Goal: Task Accomplishment & Management: Manage account settings

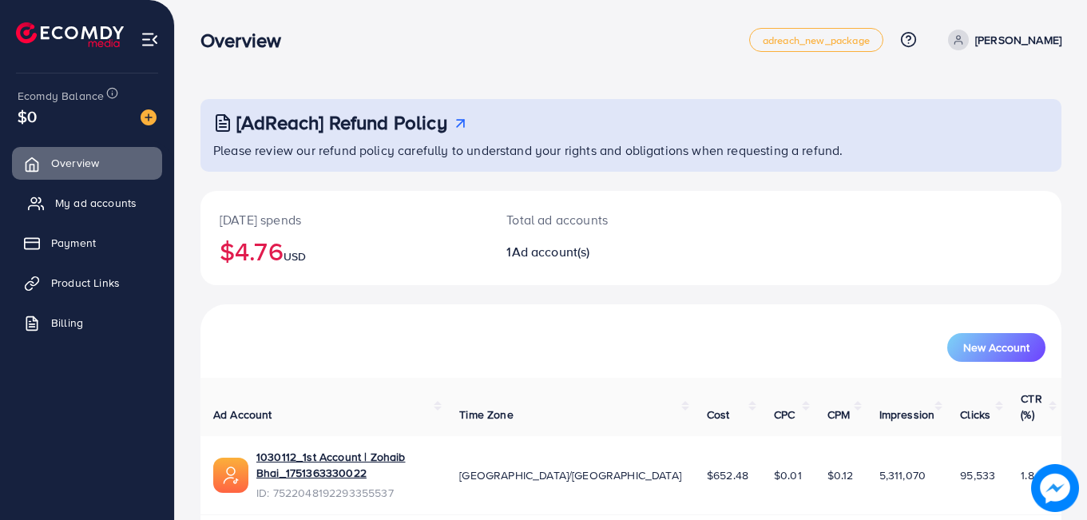
click at [74, 204] on span "My ad accounts" at bounding box center [95, 203] width 81 height 16
